Goal: Find specific page/section: Find specific page/section

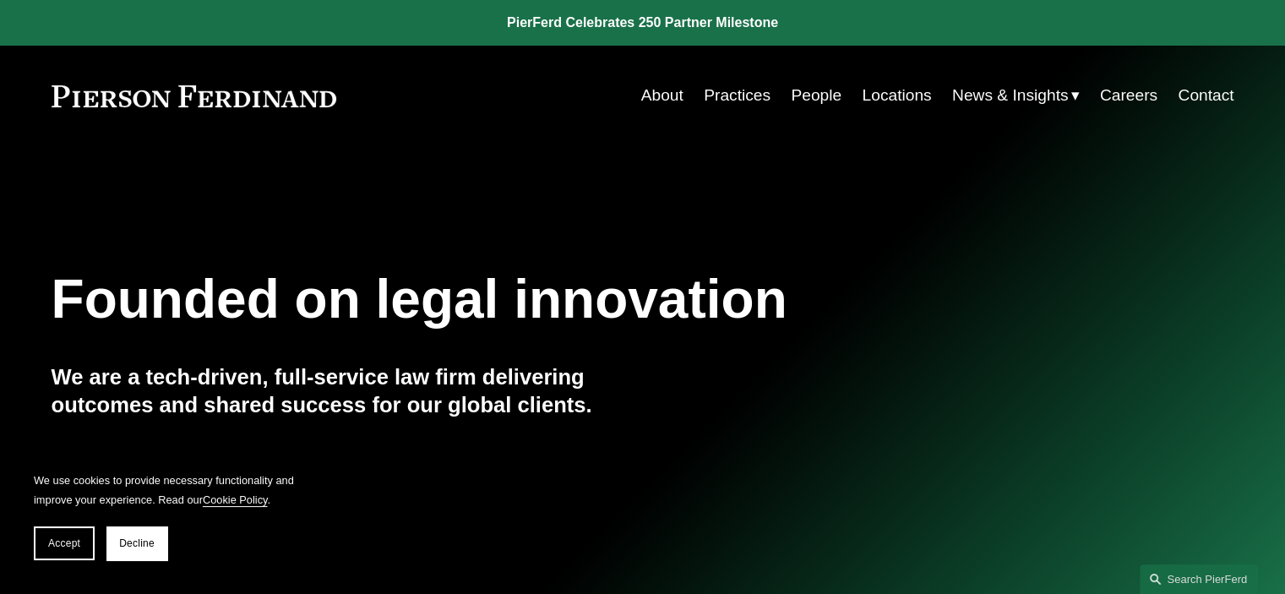
click at [905, 95] on link "Locations" at bounding box center [896, 95] width 69 height 32
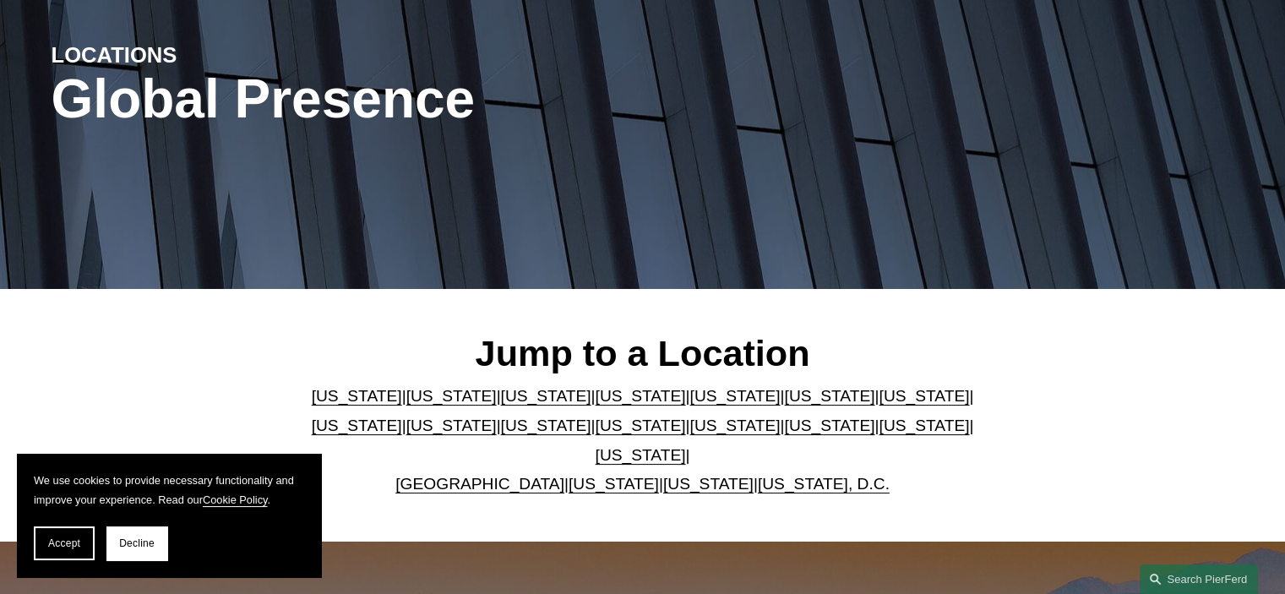
scroll to position [338, 0]
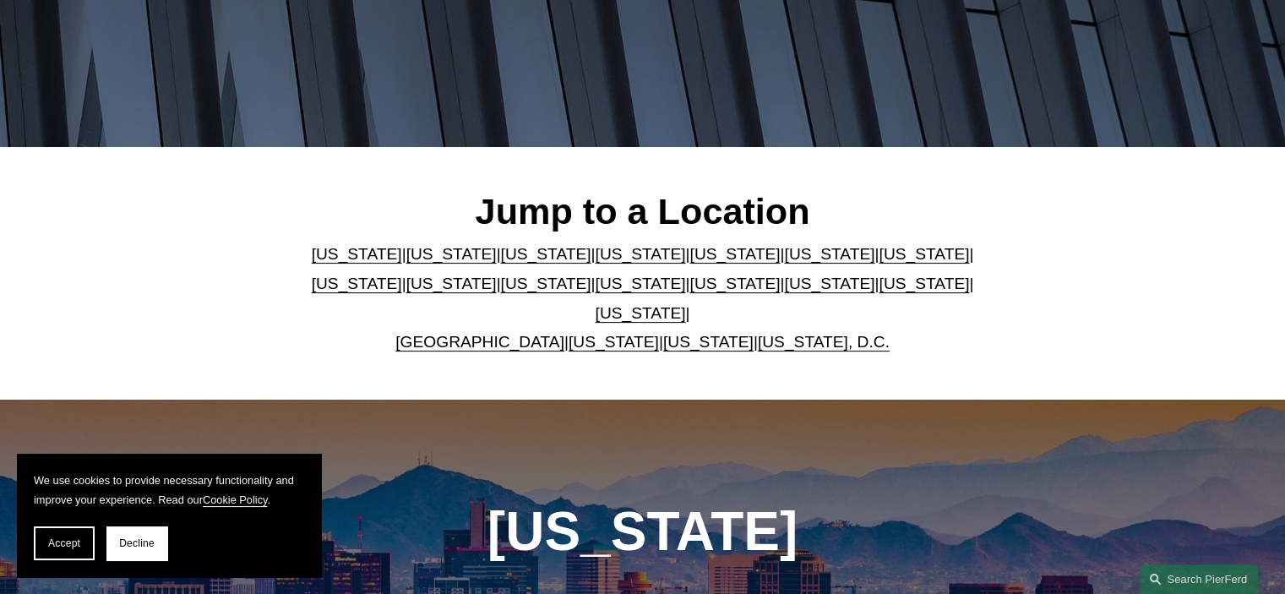
click at [689, 263] on link "[US_STATE]" at bounding box center [734, 254] width 90 height 18
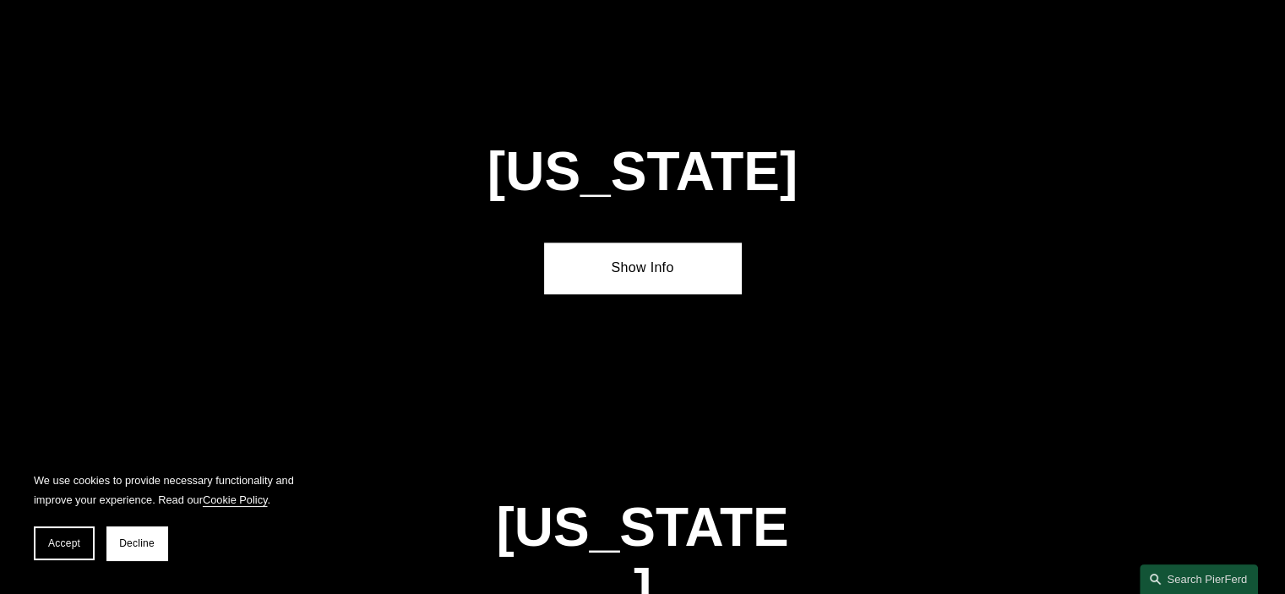
scroll to position [2147, 0]
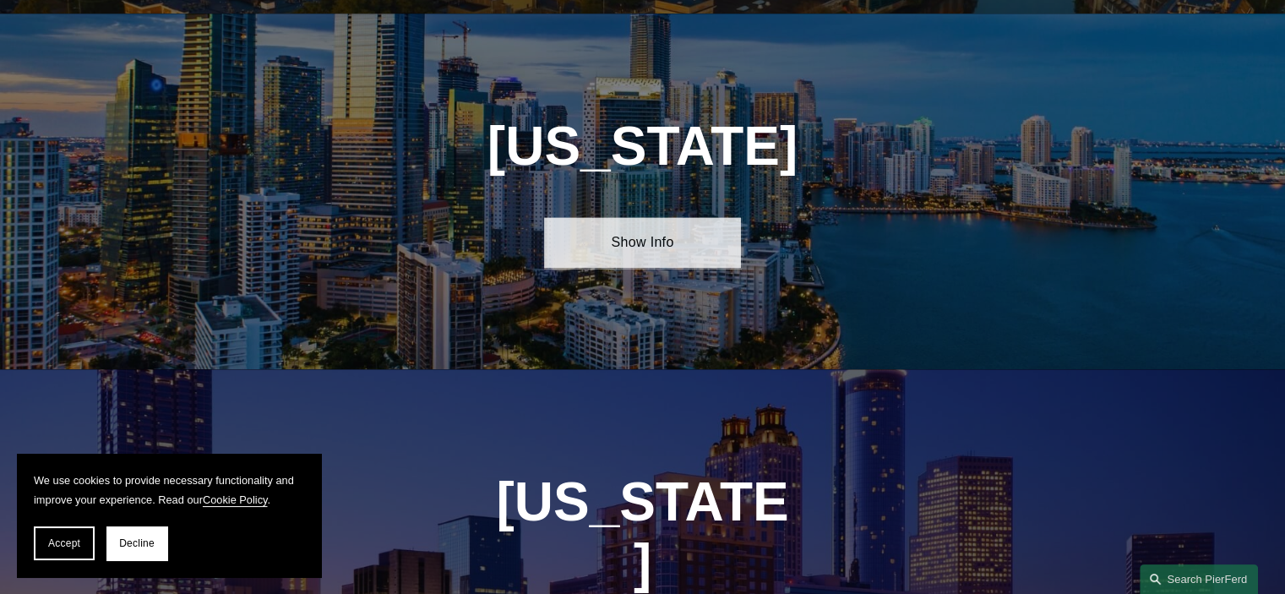
click at [632, 217] on link "Show Info" at bounding box center [642, 242] width 197 height 51
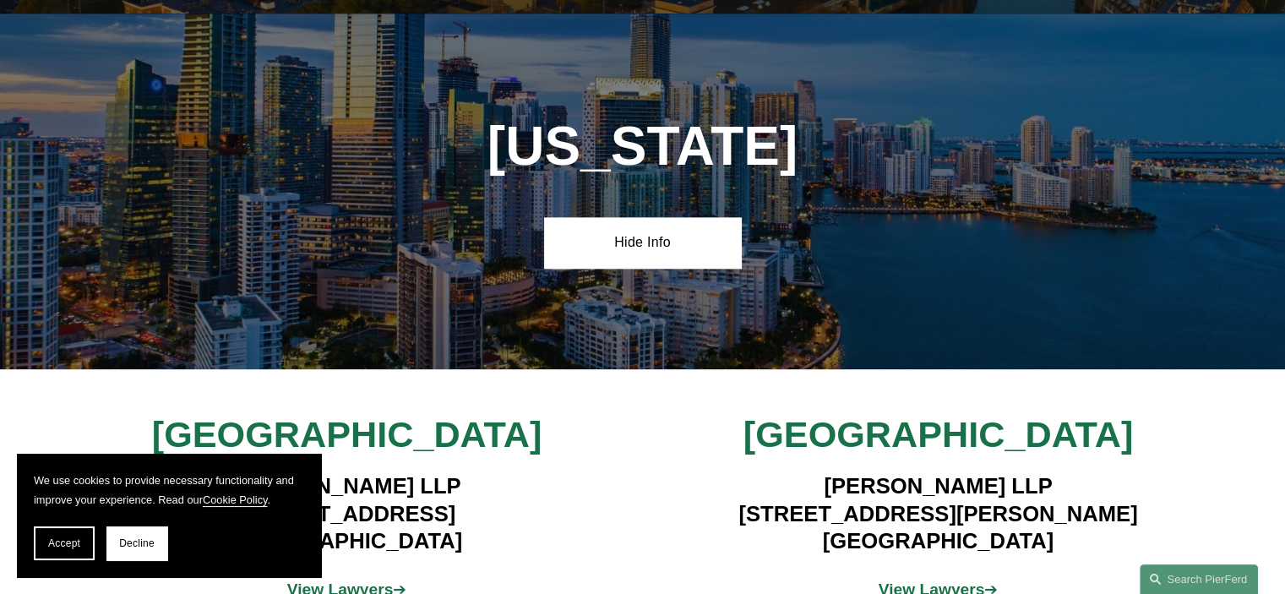
click at [172, 421] on h2 "[GEOGRAPHIC_DATA]" at bounding box center [347, 434] width 394 height 44
click at [59, 540] on span "Accept" at bounding box center [64, 543] width 32 height 12
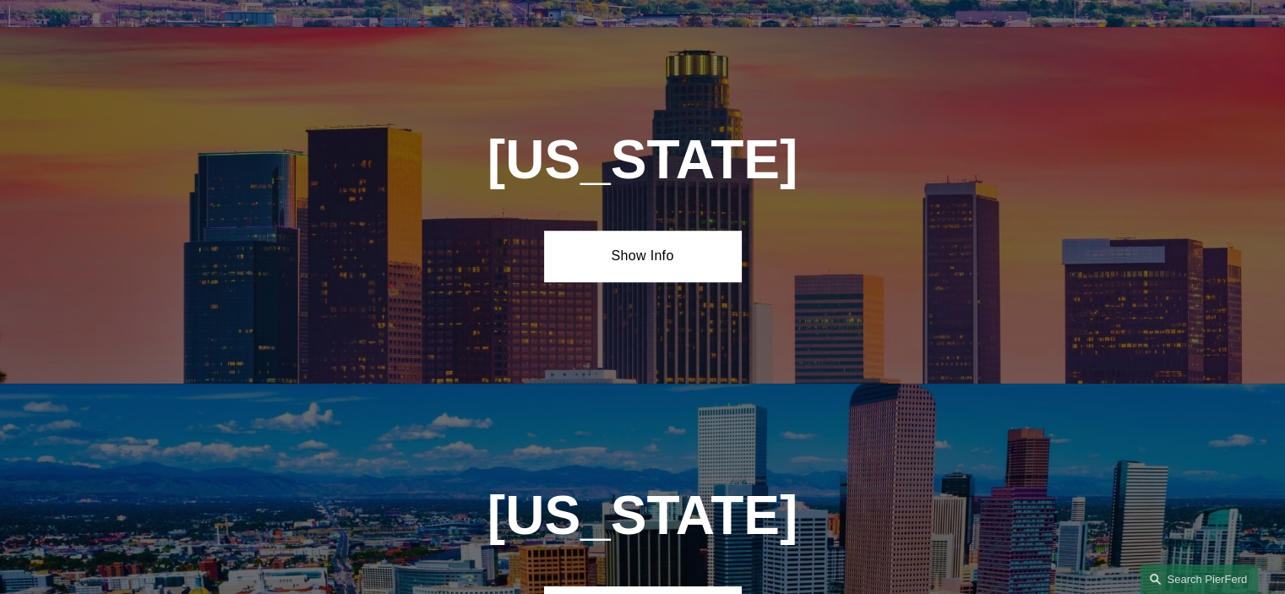
scroll to position [1098, 0]
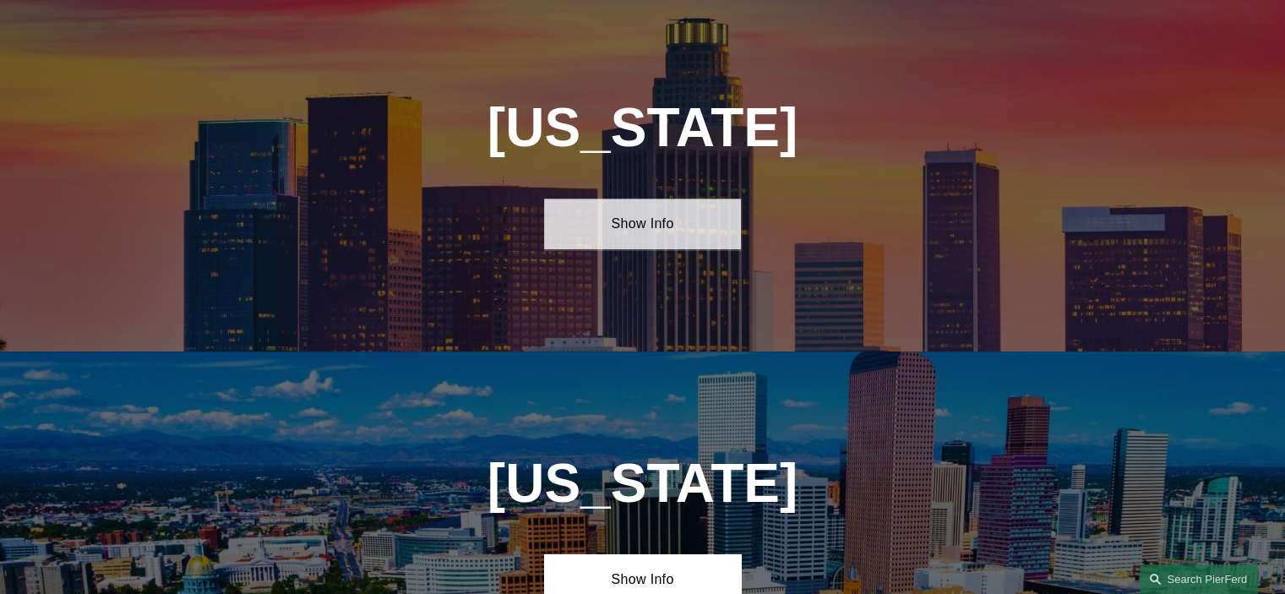
click at [628, 215] on link "Show Info" at bounding box center [642, 223] width 197 height 51
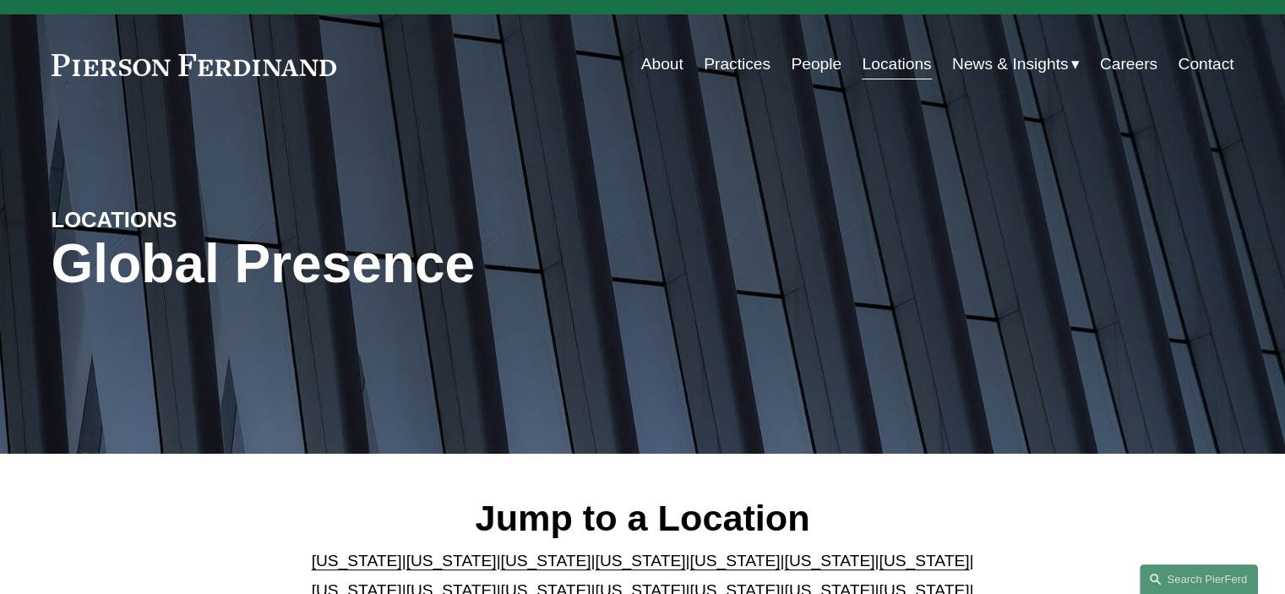
scroll to position [0, 0]
